Goal: Find specific page/section: Find specific page/section

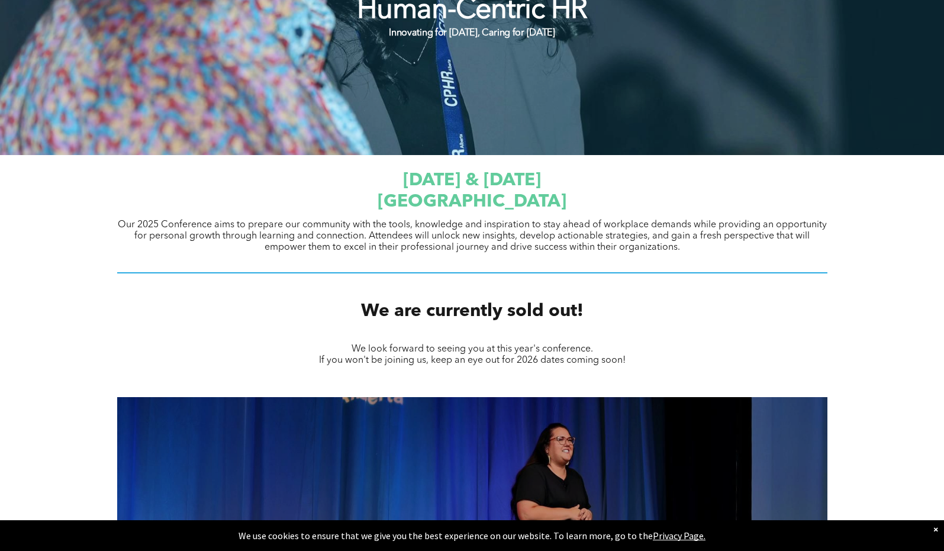
scroll to position [287, 0]
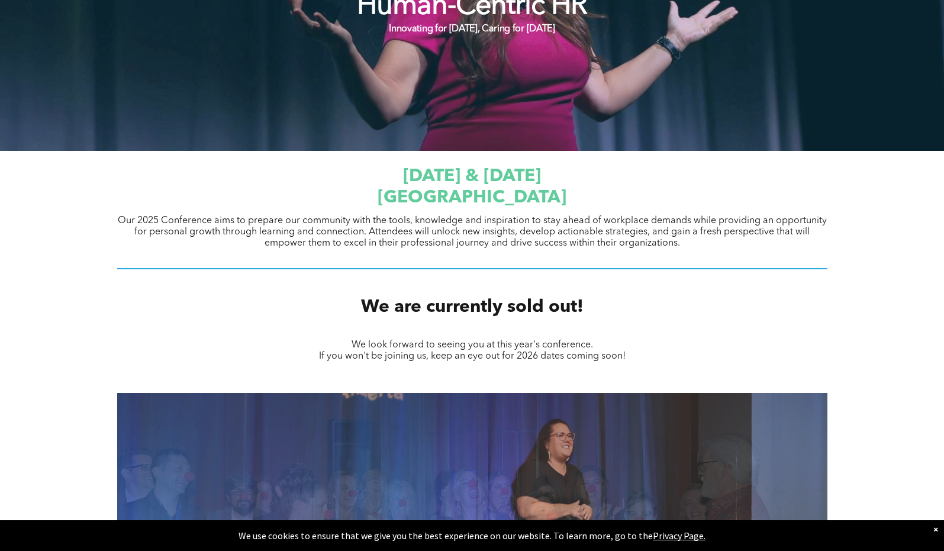
click at [386, 189] on span "[GEOGRAPHIC_DATA]" at bounding box center [471, 198] width 189 height 18
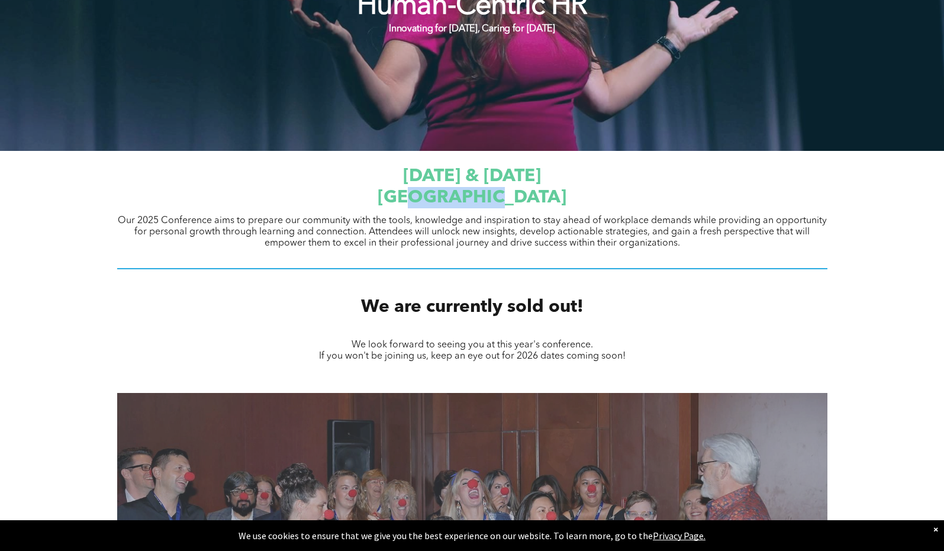
click at [386, 189] on span "[GEOGRAPHIC_DATA]" at bounding box center [471, 198] width 189 height 18
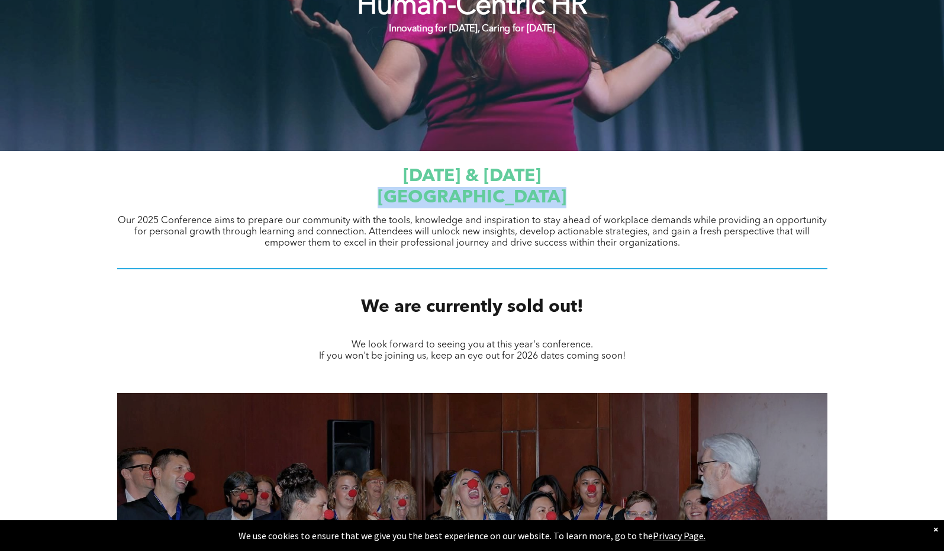
click at [386, 189] on span "[GEOGRAPHIC_DATA]" at bounding box center [471, 198] width 189 height 18
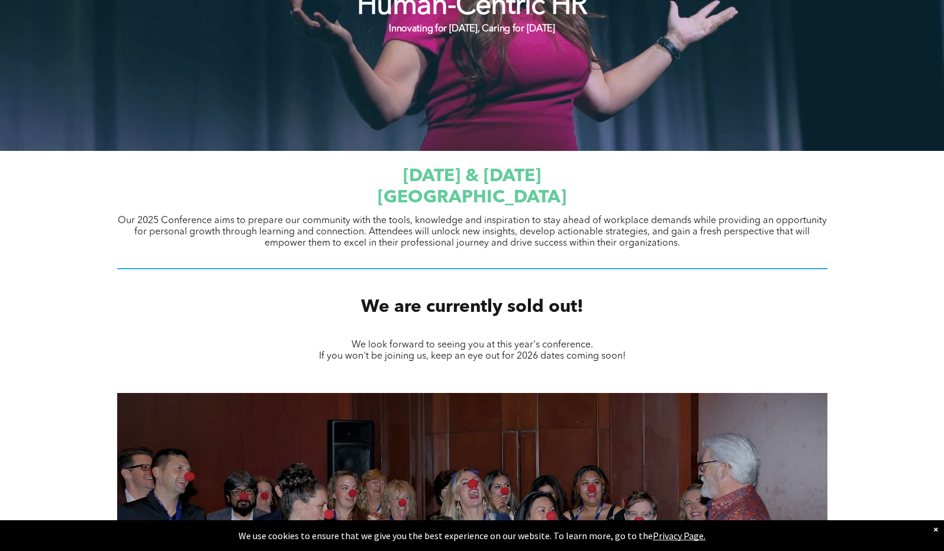
click at [377, 199] on span "[GEOGRAPHIC_DATA]" at bounding box center [471, 198] width 189 height 18
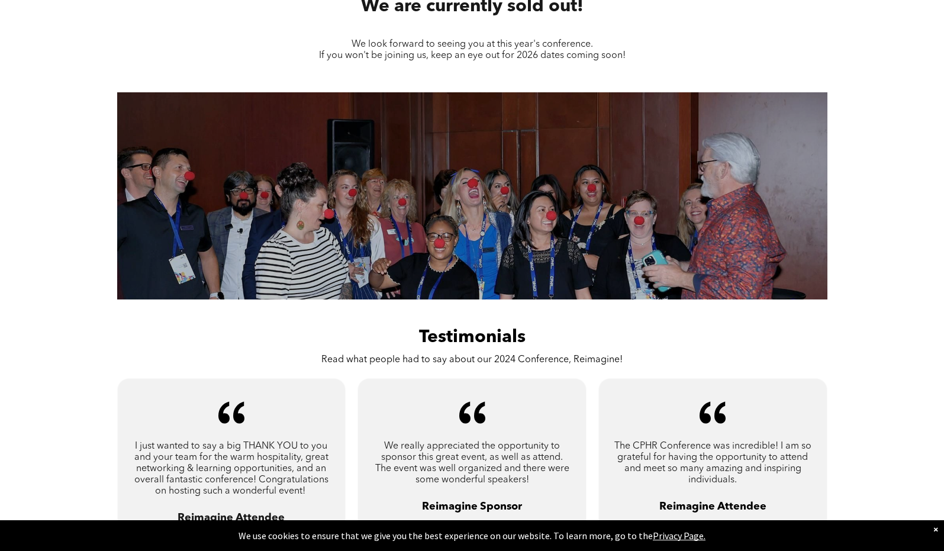
scroll to position [748, 0]
